Goal: Task Accomplishment & Management: Use online tool/utility

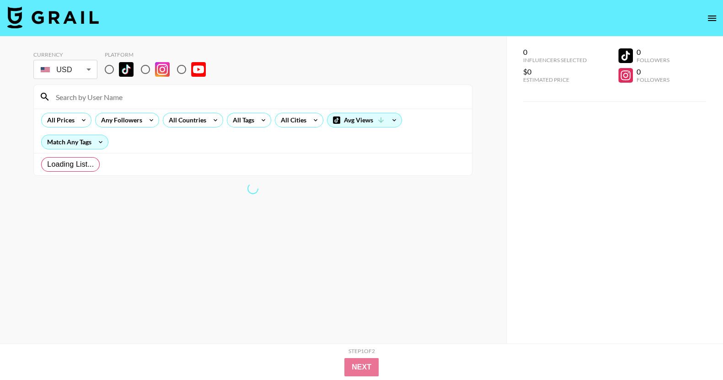
radio input "true"
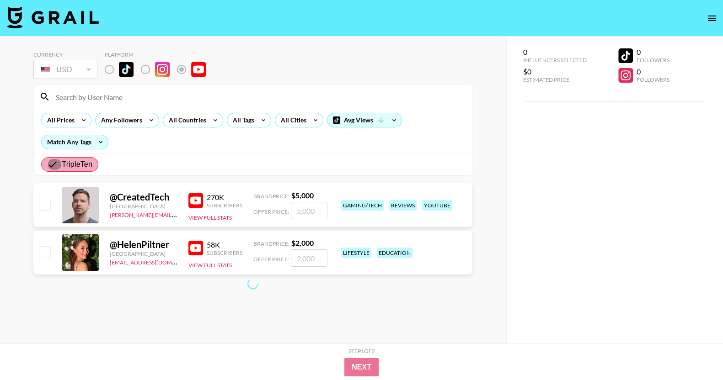
click at [52, 166] on input "TripleTen" at bounding box center [54, 164] width 15 height 11
click at [53, 162] on input "TripleTen" at bounding box center [54, 164] width 15 height 11
click at [98, 326] on section "Currency USD USD ​ Platform All Prices Any Followers All Countries All Tags All…" at bounding box center [252, 197] width 439 height 307
click at [49, 169] on input "TripleTen" at bounding box center [54, 164] width 15 height 11
click at [79, 122] on icon at bounding box center [83, 120] width 15 height 14
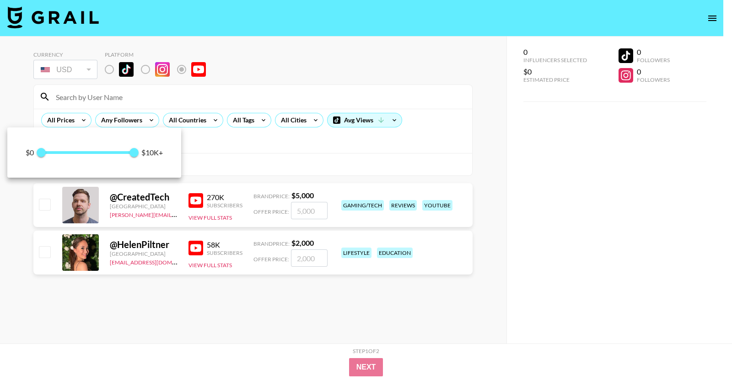
click at [165, 90] on div at bounding box center [366, 190] width 732 height 380
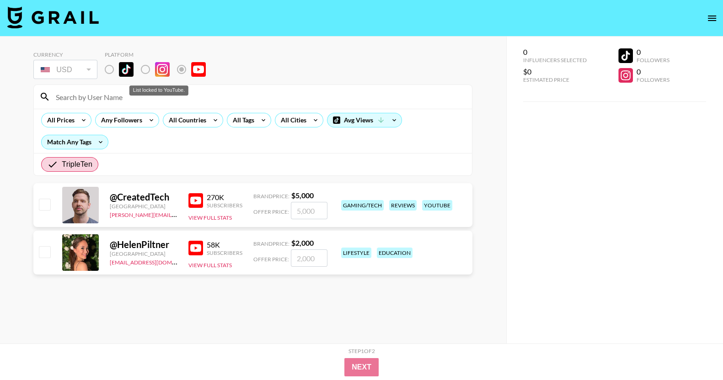
click at [182, 70] on label "List locked to YouTube." at bounding box center [189, 69] width 34 height 19
click at [61, 19] on img at bounding box center [52, 17] width 91 height 22
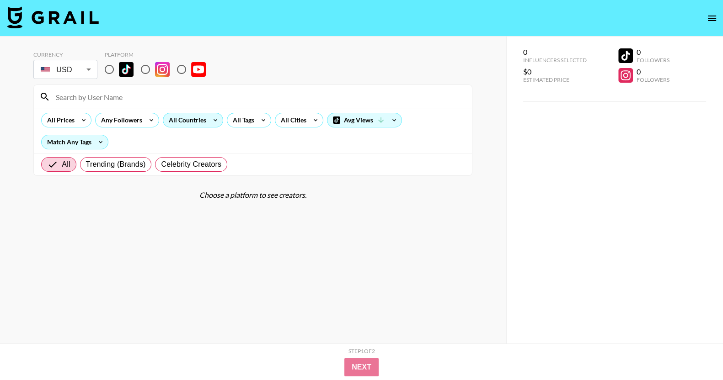
click at [193, 124] on div "All Countries" at bounding box center [185, 120] width 45 height 14
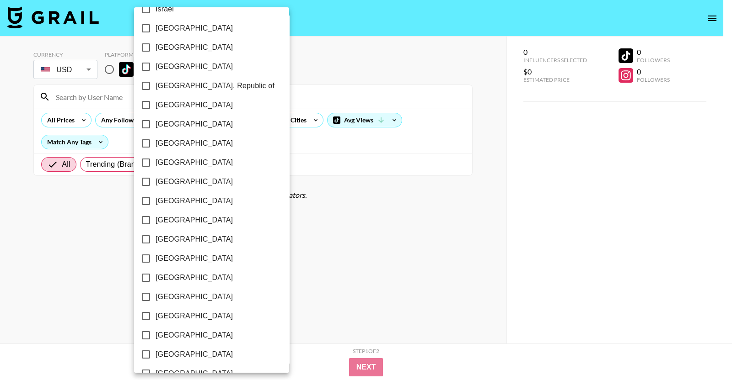
scroll to position [629, 0]
click at [285, 89] on div at bounding box center [366, 190] width 732 height 380
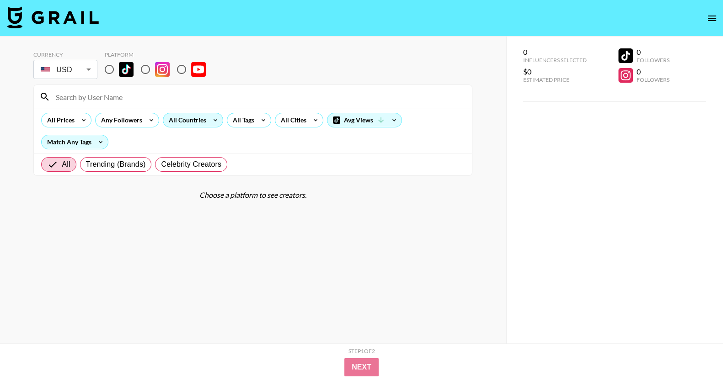
click at [197, 122] on div "All Countries" at bounding box center [185, 120] width 45 height 14
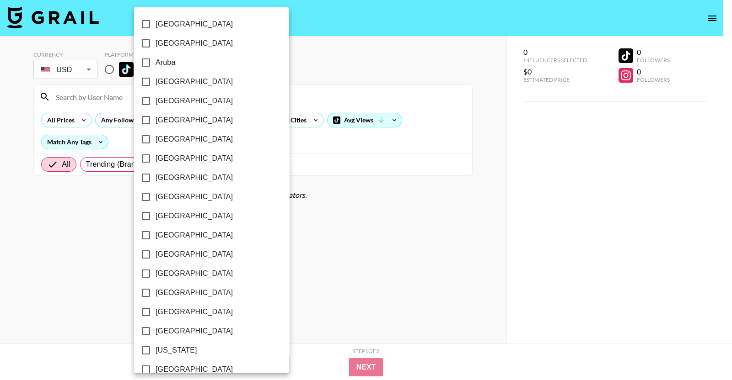
click at [389, 273] on div at bounding box center [366, 190] width 732 height 380
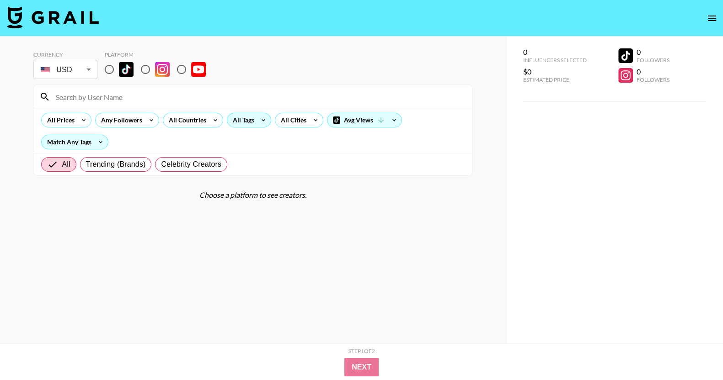
click at [249, 124] on div "All Tags" at bounding box center [241, 120] width 29 height 14
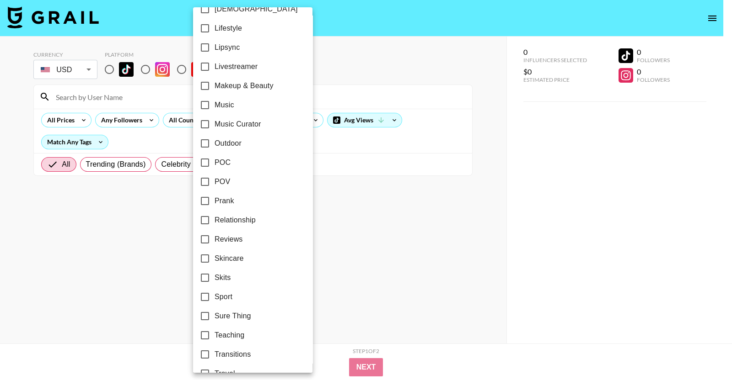
scroll to position [494, 0]
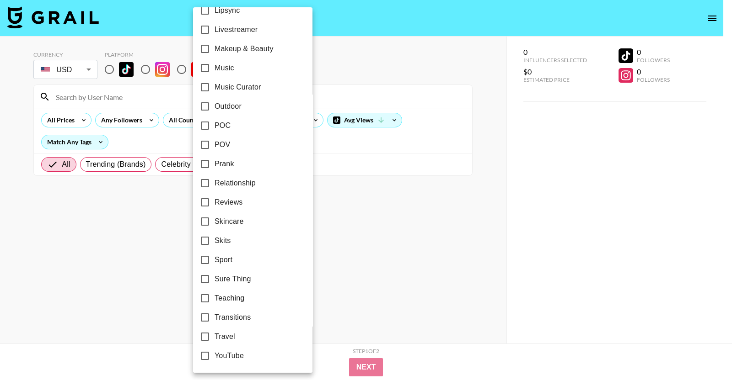
click at [361, 279] on div at bounding box center [366, 190] width 732 height 380
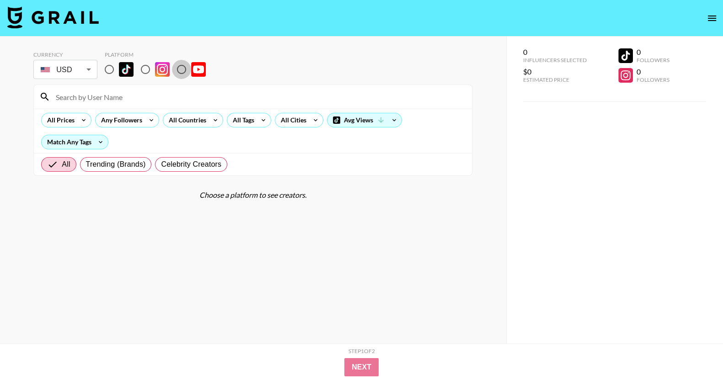
click at [182, 67] on input "radio" at bounding box center [181, 69] width 19 height 19
radio input "true"
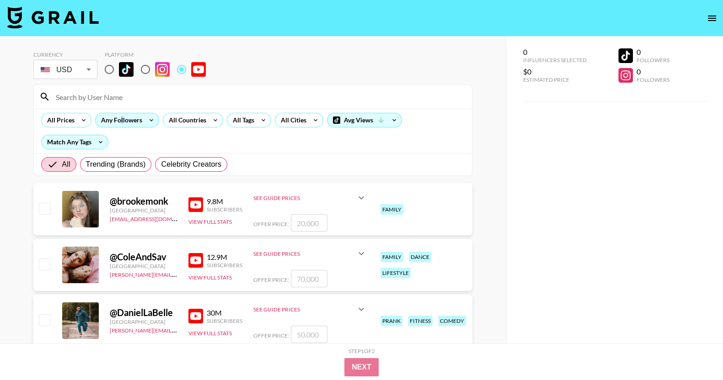
click at [121, 122] on div "Any Followers" at bounding box center [120, 120] width 48 height 14
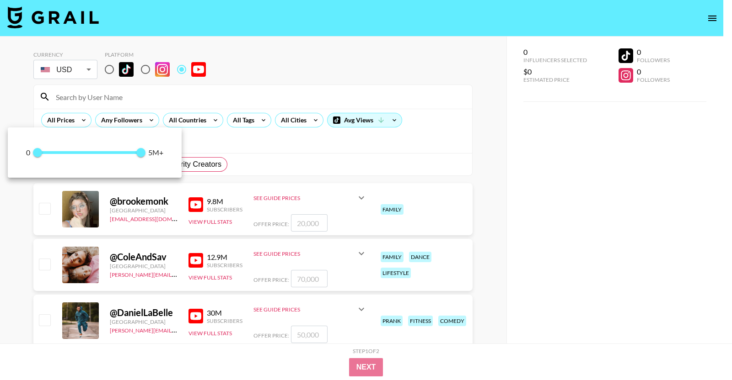
click at [267, 96] on div at bounding box center [366, 190] width 732 height 380
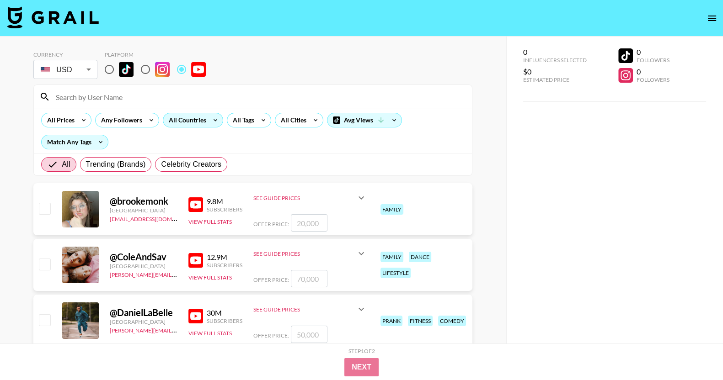
click at [197, 122] on div "All Countries" at bounding box center [185, 120] width 45 height 14
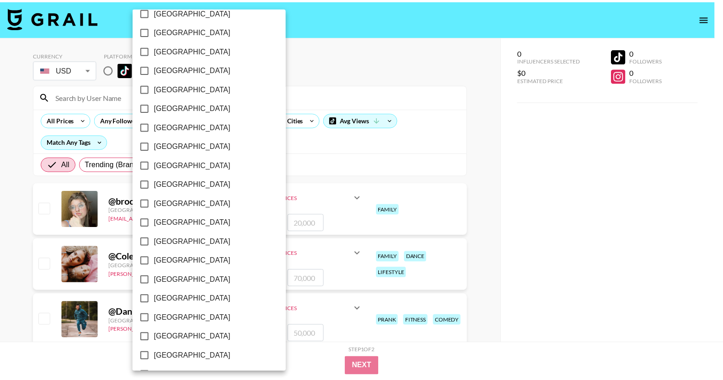
scroll to position [686, 0]
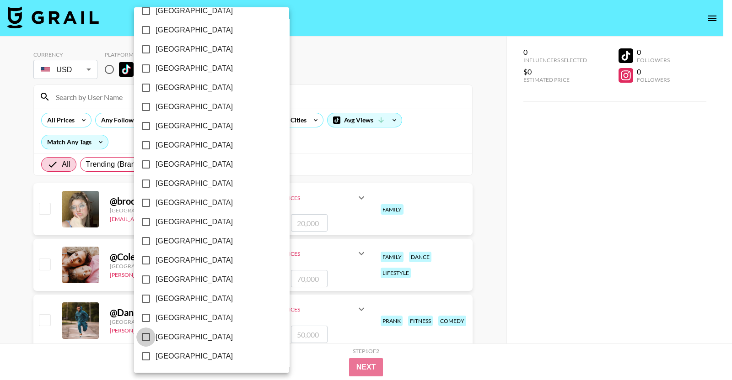
click at [145, 336] on input "[GEOGRAPHIC_DATA]" at bounding box center [145, 337] width 19 height 19
checkbox input "true"
click at [435, 124] on div at bounding box center [366, 190] width 732 height 380
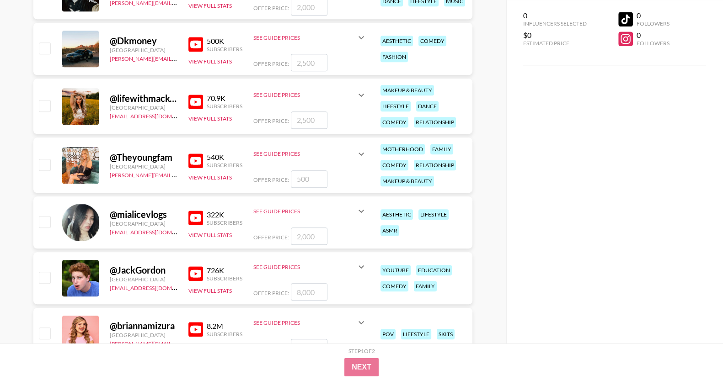
scroll to position [5887, 0]
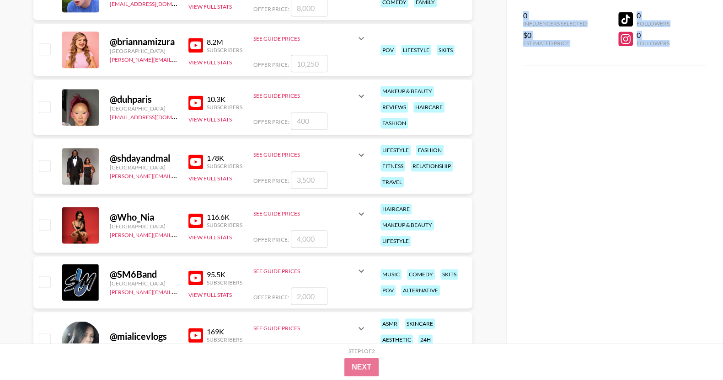
drag, startPoint x: 722, startPoint y: 41, endPoint x: 722, endPoint y: 214, distance: 173.3
click at [722, 215] on div "0 Influencers Selected $0 Estimated Price 0 Followers 0 Followers" at bounding box center [614, 172] width 217 height 344
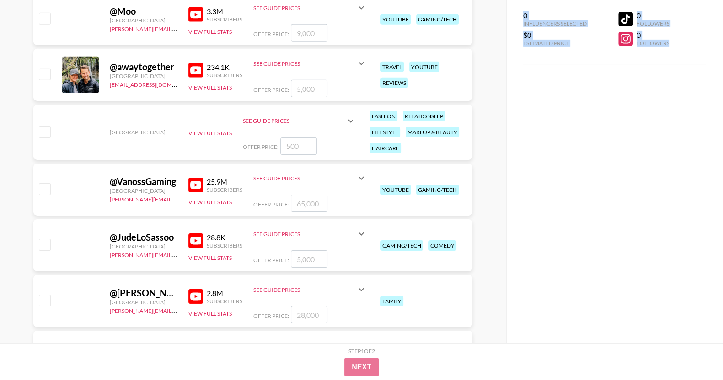
scroll to position [51388, 0]
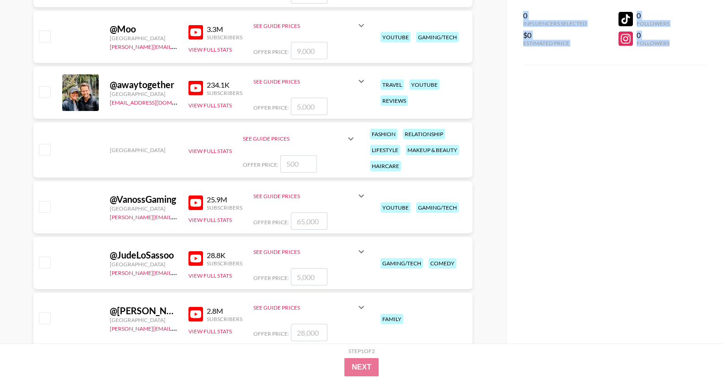
click at [198, 86] on img at bounding box center [195, 88] width 15 height 15
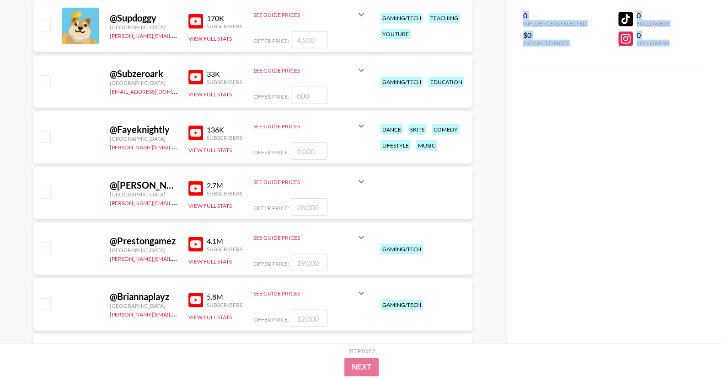
scroll to position [50873, 0]
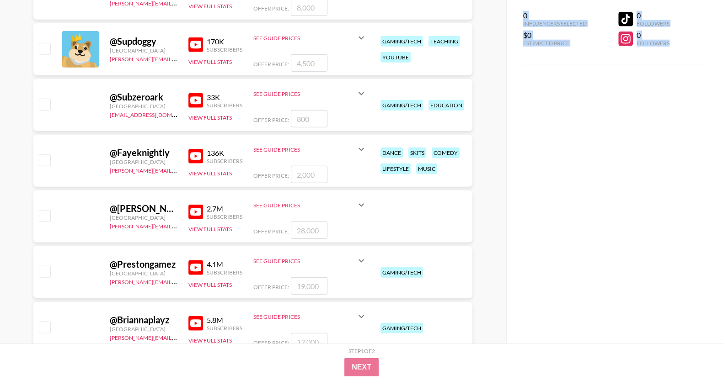
click at [195, 94] on img at bounding box center [195, 100] width 15 height 15
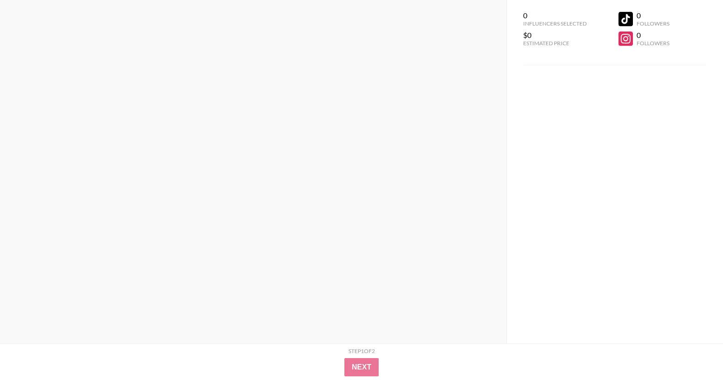
scroll to position [0, 0]
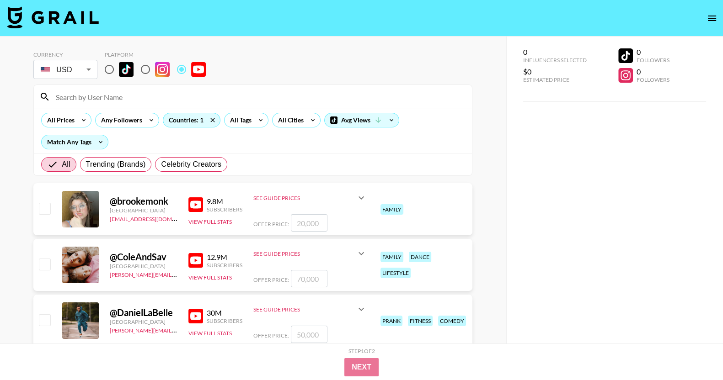
click at [135, 174] on div "All Trending (Brands) Celebrity Creators" at bounding box center [134, 165] width 190 height 22
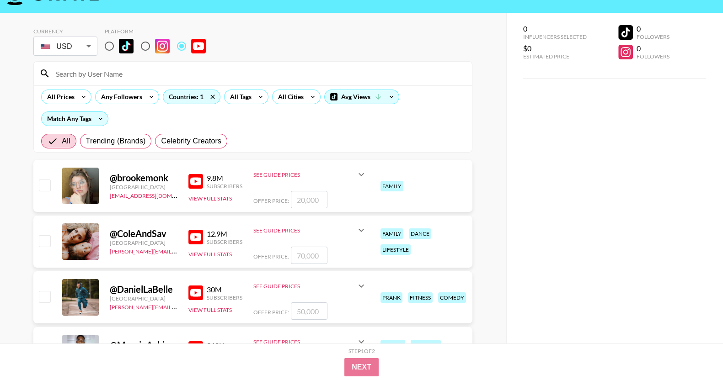
scroll to position [57, 0]
